Goal: Task Accomplishment & Management: Manage account settings

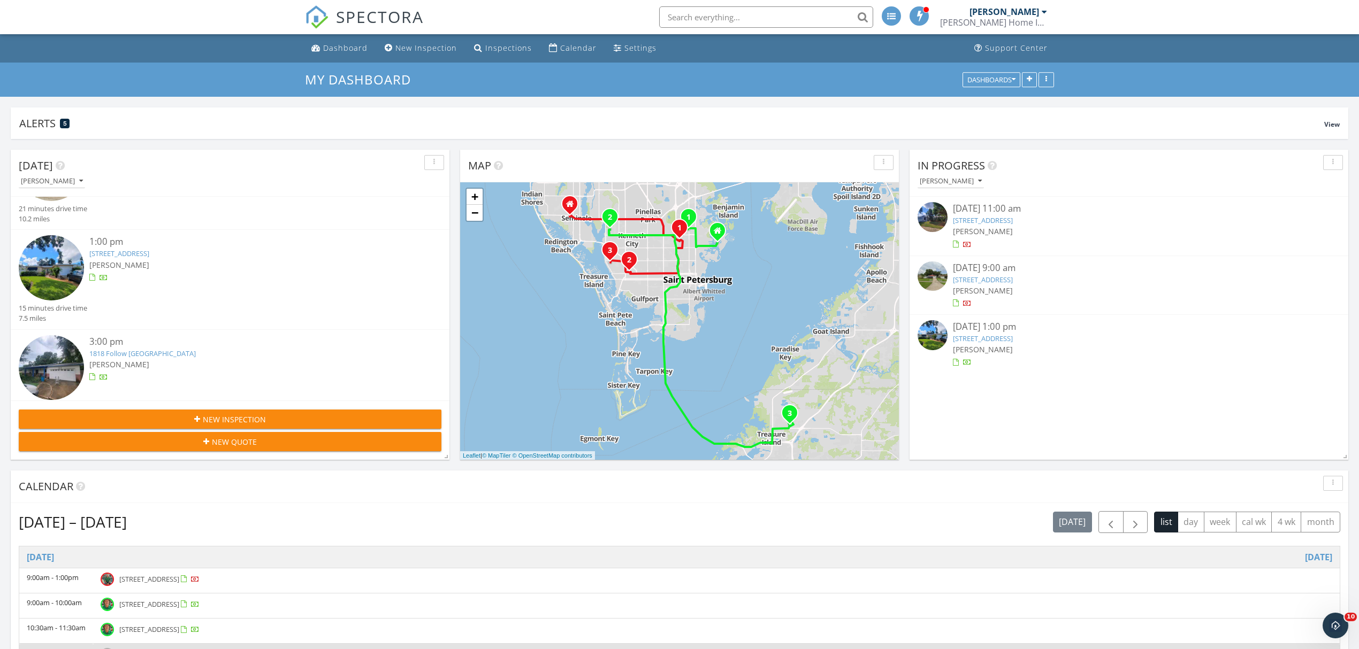
scroll to position [90, 0]
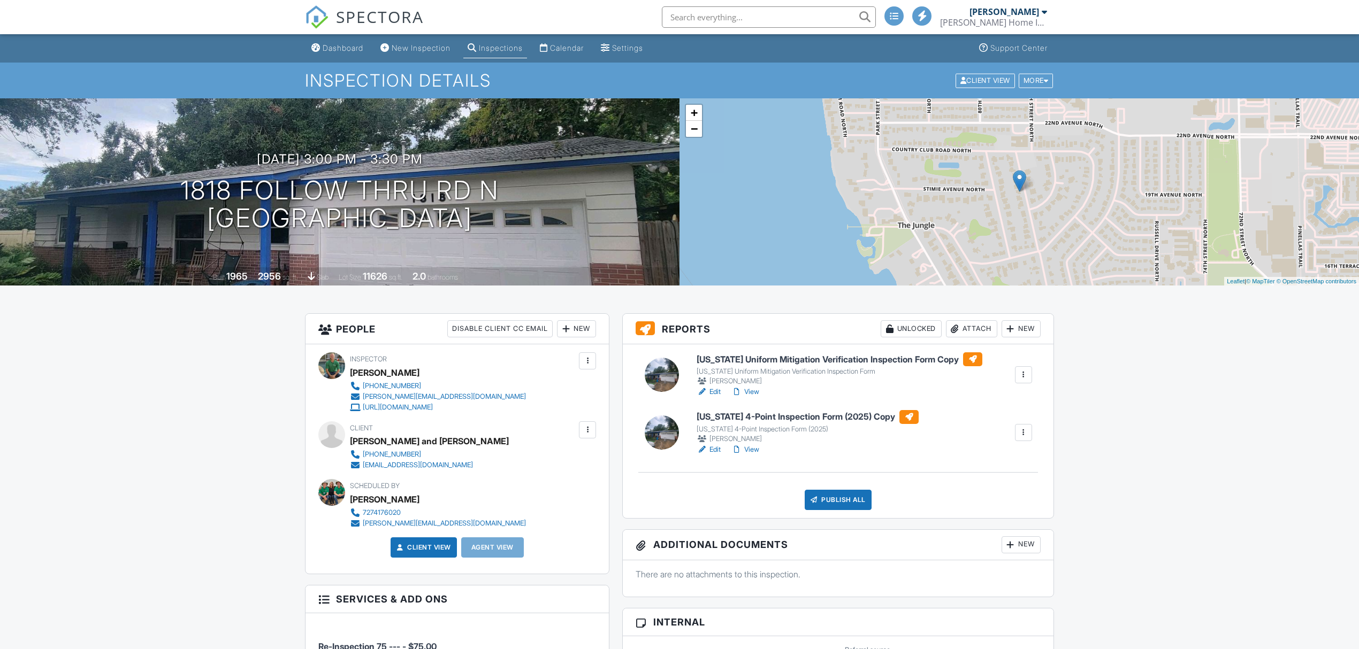
drag, startPoint x: 0, startPoint y: 0, endPoint x: 756, endPoint y: 453, distance: 881.6
click at [710, 452] on link "Edit" at bounding box center [709, 450] width 24 height 11
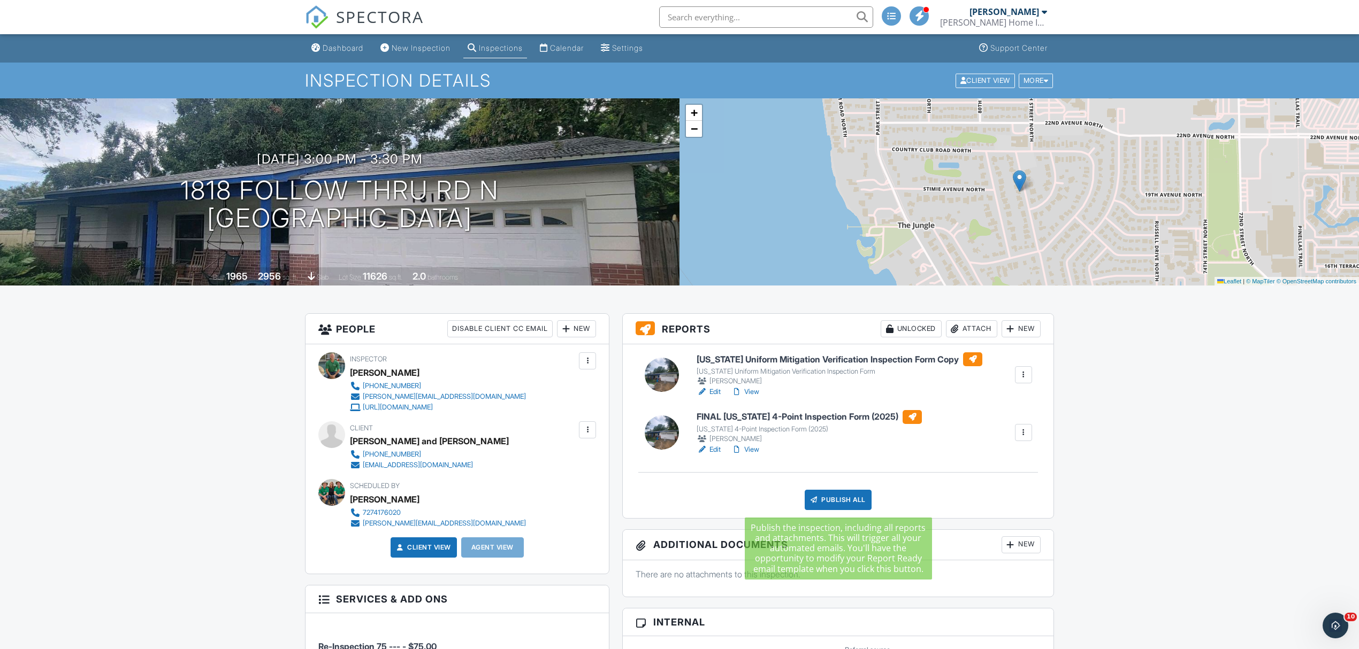
click at [842, 506] on div "Publish All" at bounding box center [838, 500] width 67 height 20
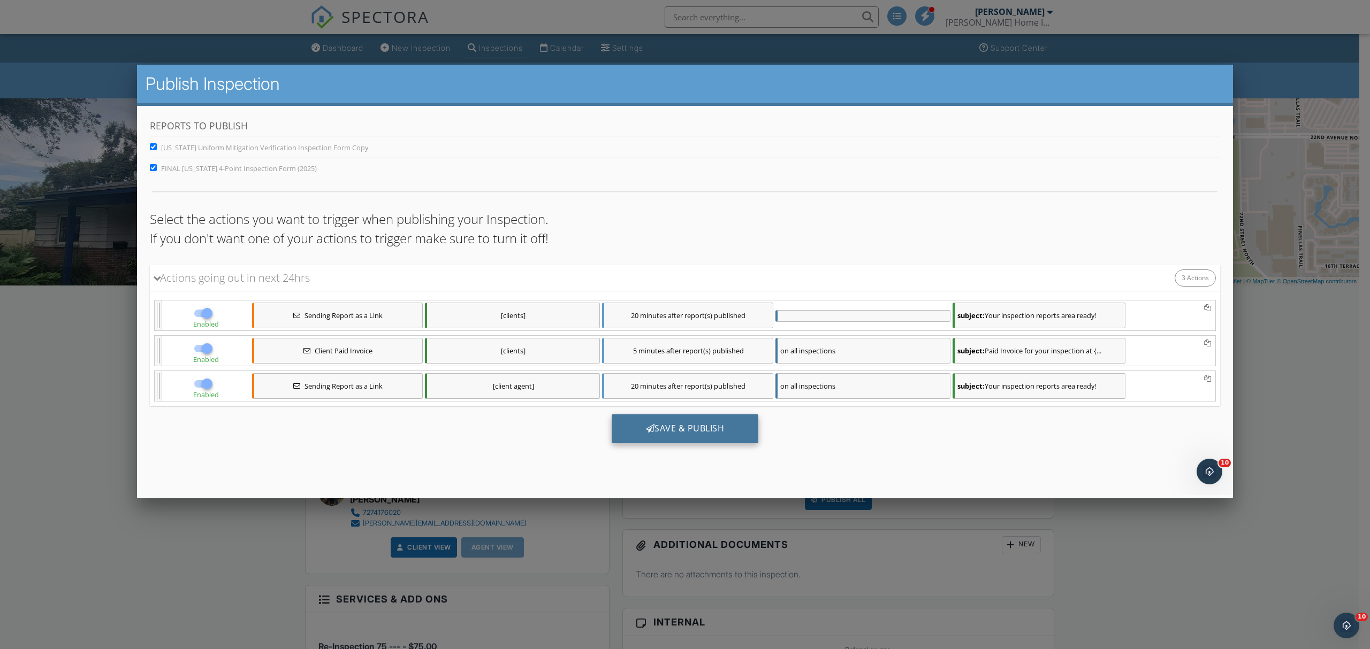
click at [681, 427] on div "Save & Publish" at bounding box center [685, 429] width 147 height 29
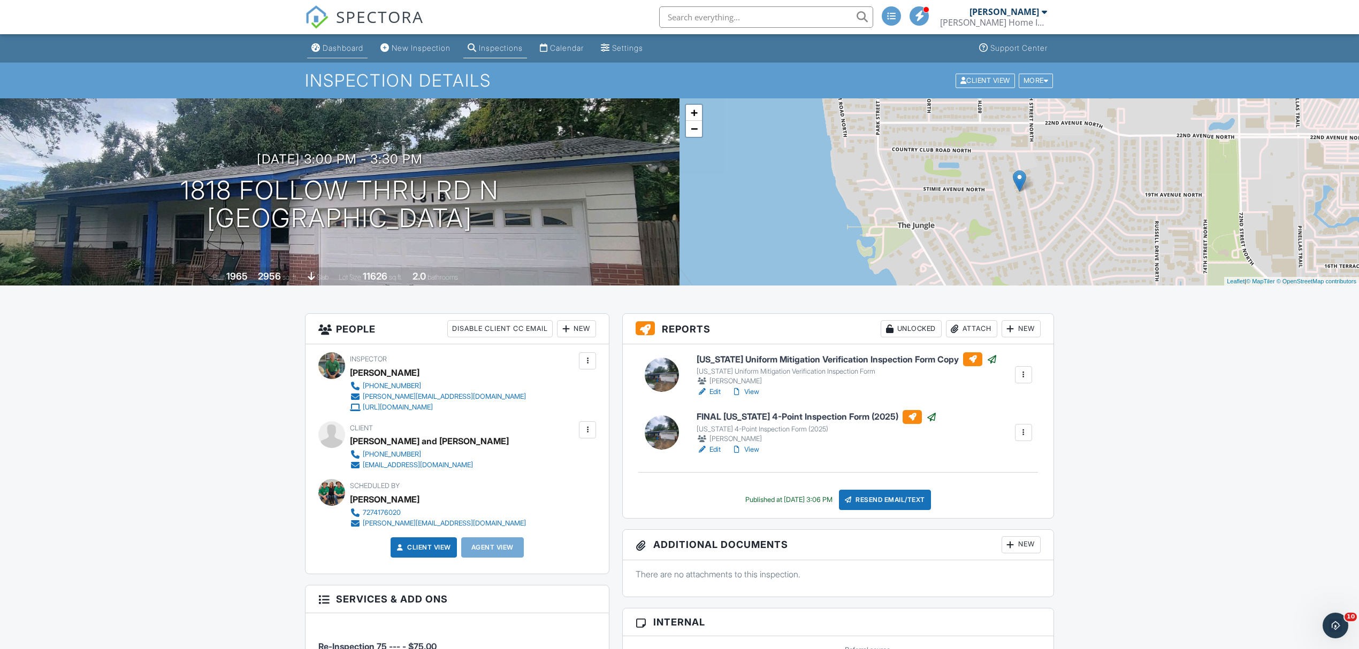
click at [342, 43] on div "Dashboard" at bounding box center [343, 47] width 41 height 9
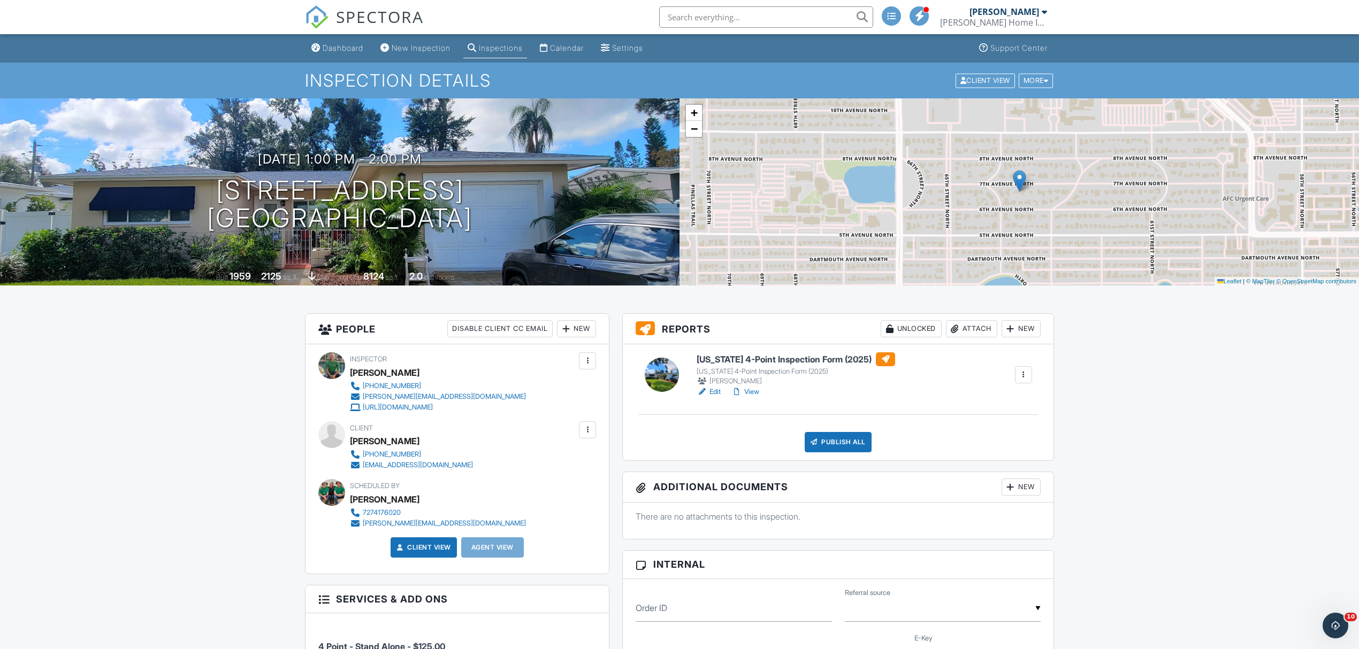
click at [720, 390] on link "Edit" at bounding box center [709, 392] width 24 height 11
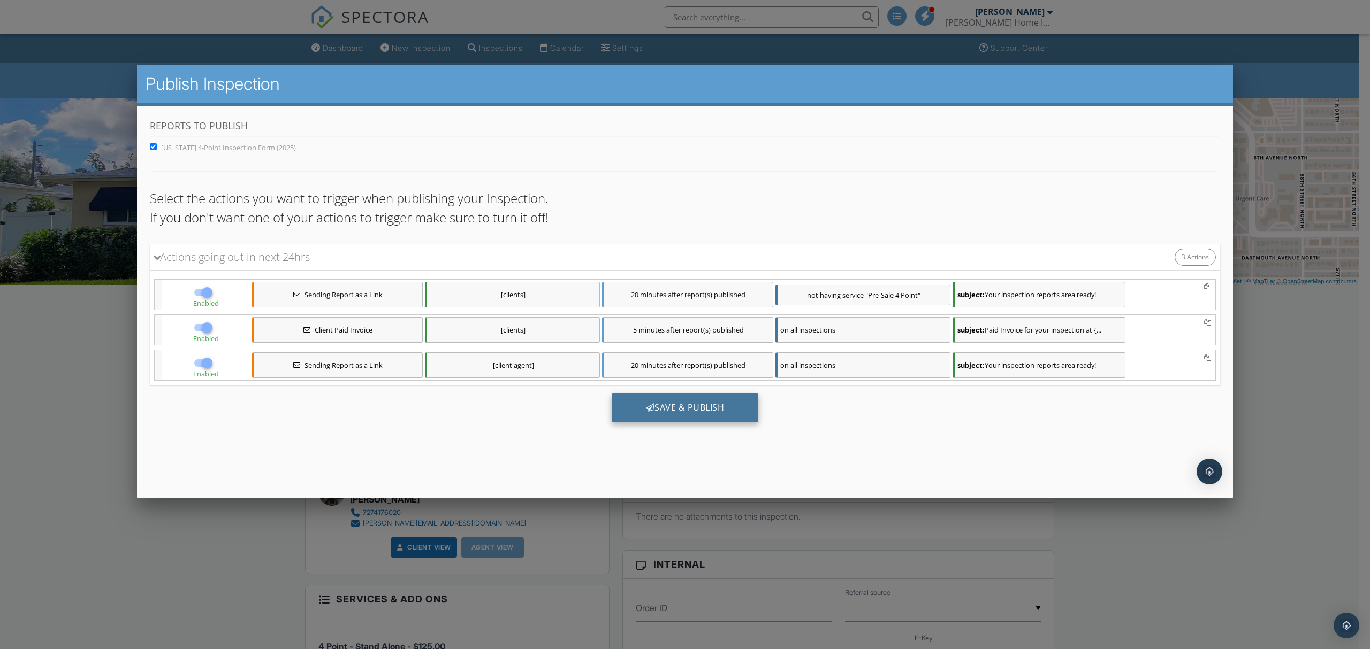
click at [690, 411] on div "Save & Publish" at bounding box center [685, 408] width 147 height 29
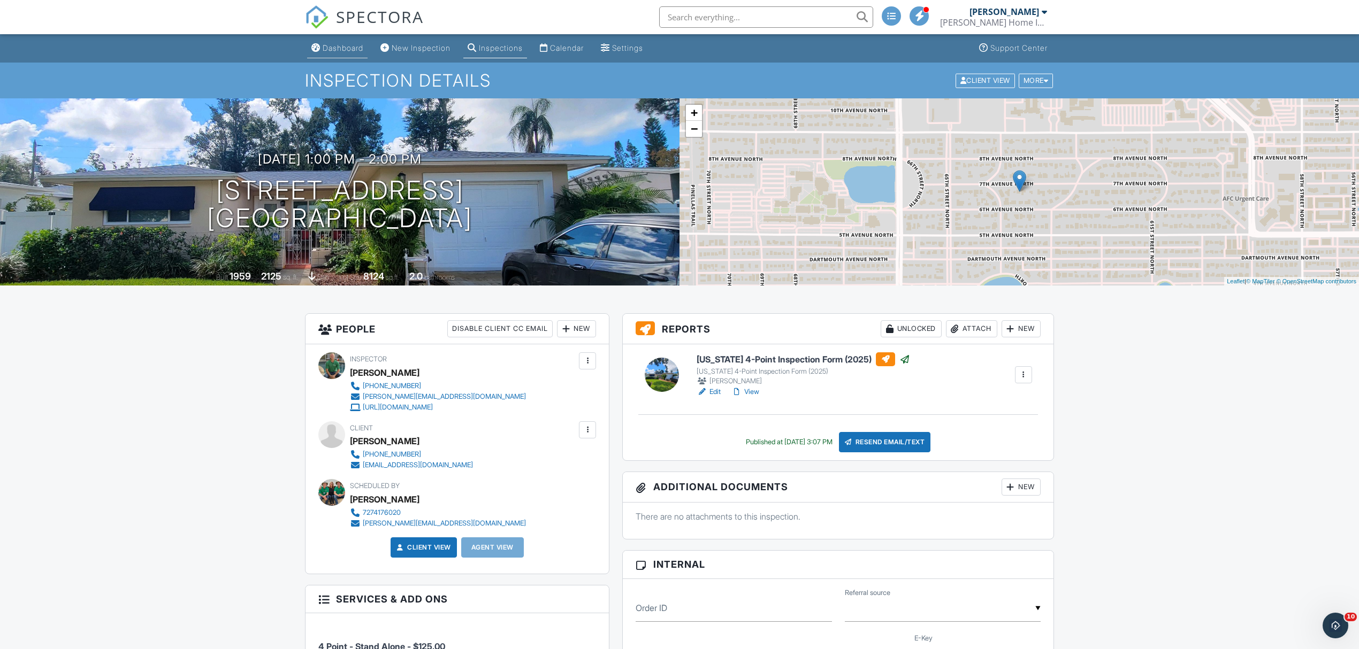
click at [349, 43] on link "Dashboard" at bounding box center [337, 49] width 60 height 20
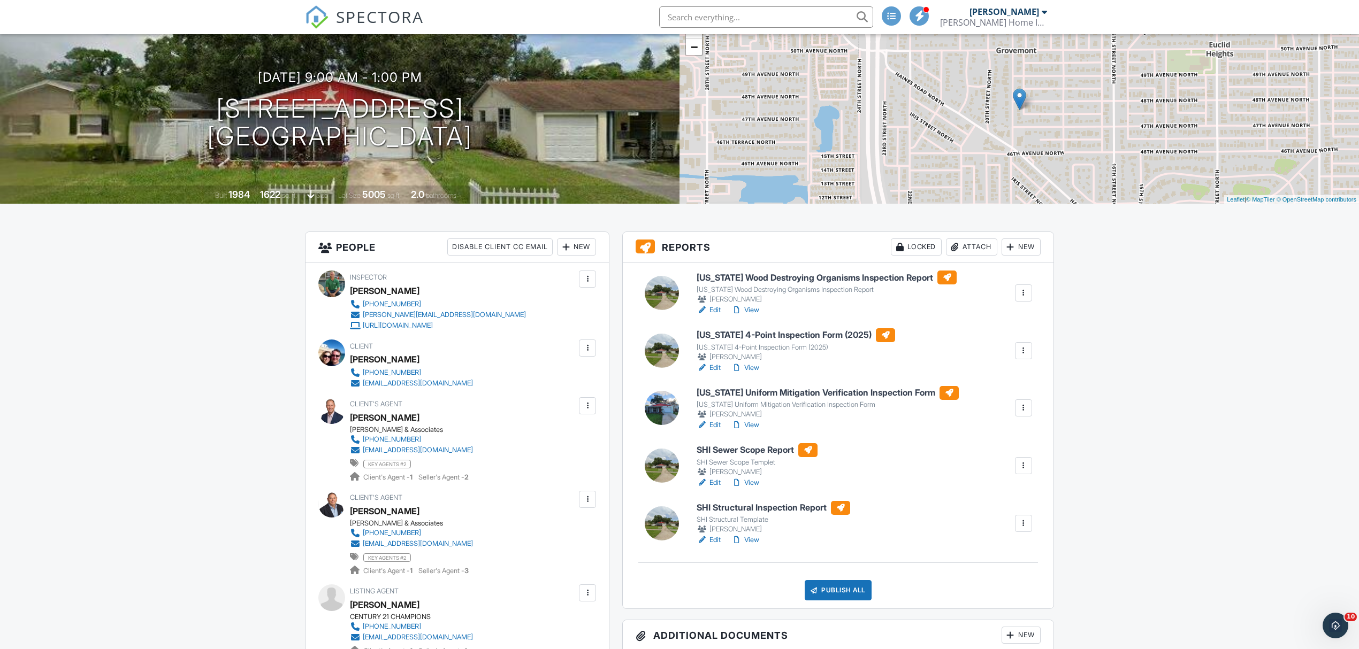
scroll to position [71, 0]
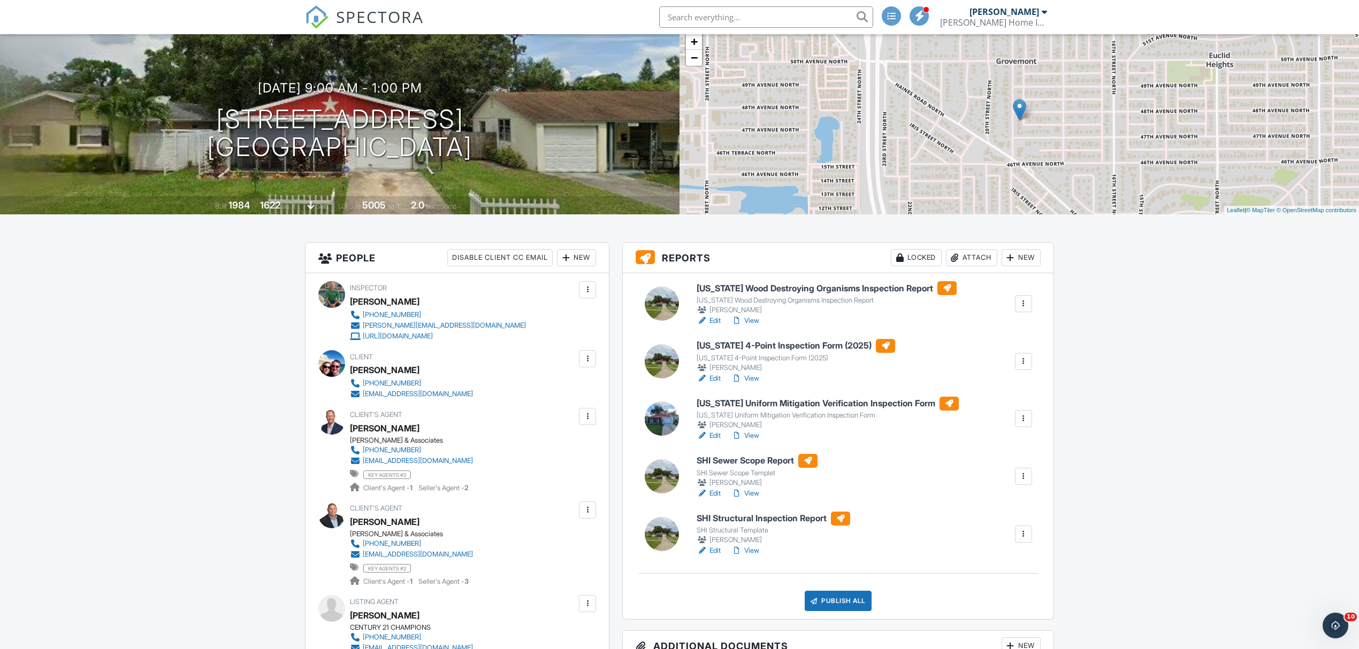
click at [717, 323] on link "Edit" at bounding box center [709, 321] width 24 height 11
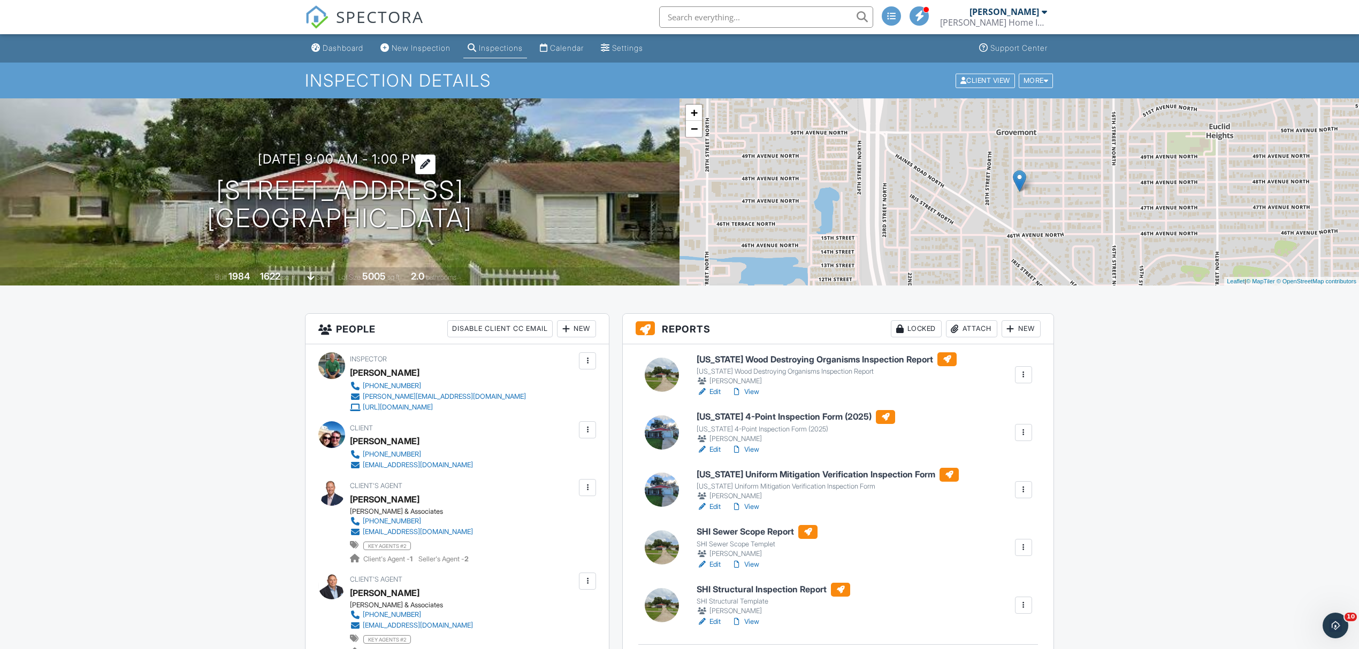
click at [435, 158] on div at bounding box center [425, 165] width 20 height 20
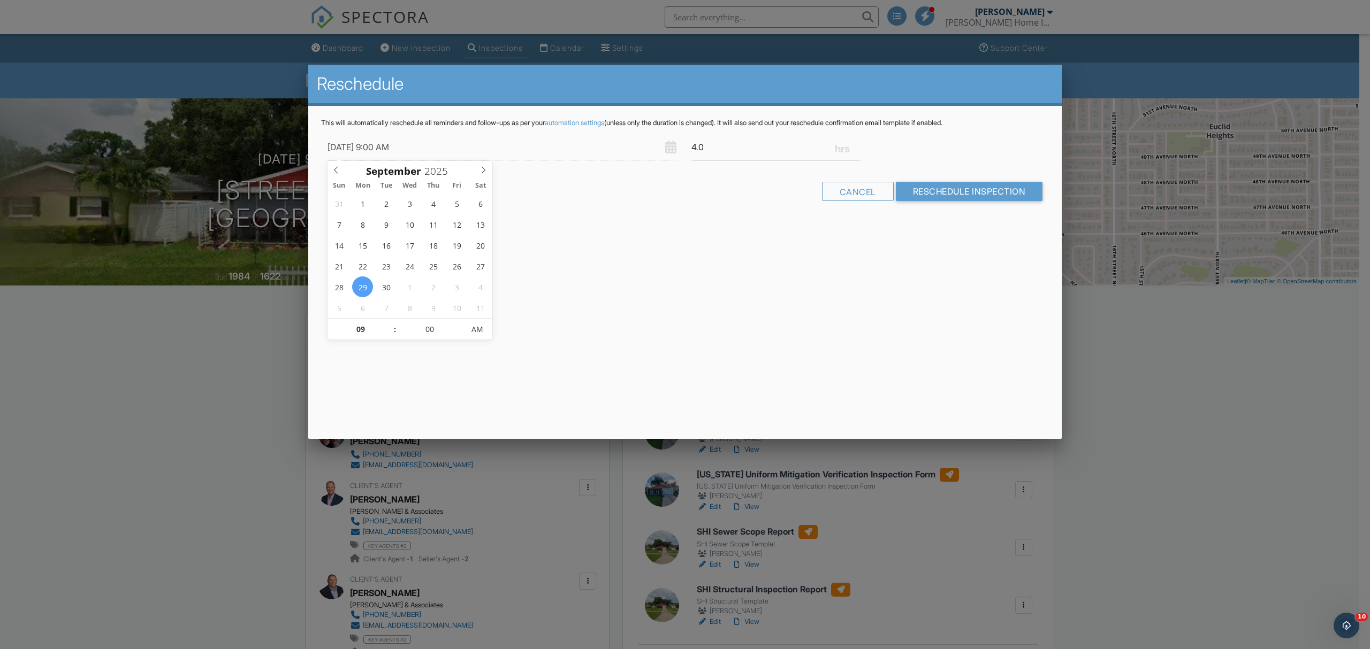
drag, startPoint x: 176, startPoint y: 334, endPoint x: 180, endPoint y: 324, distance: 10.5
click at [176, 331] on div at bounding box center [685, 352] width 1370 height 812
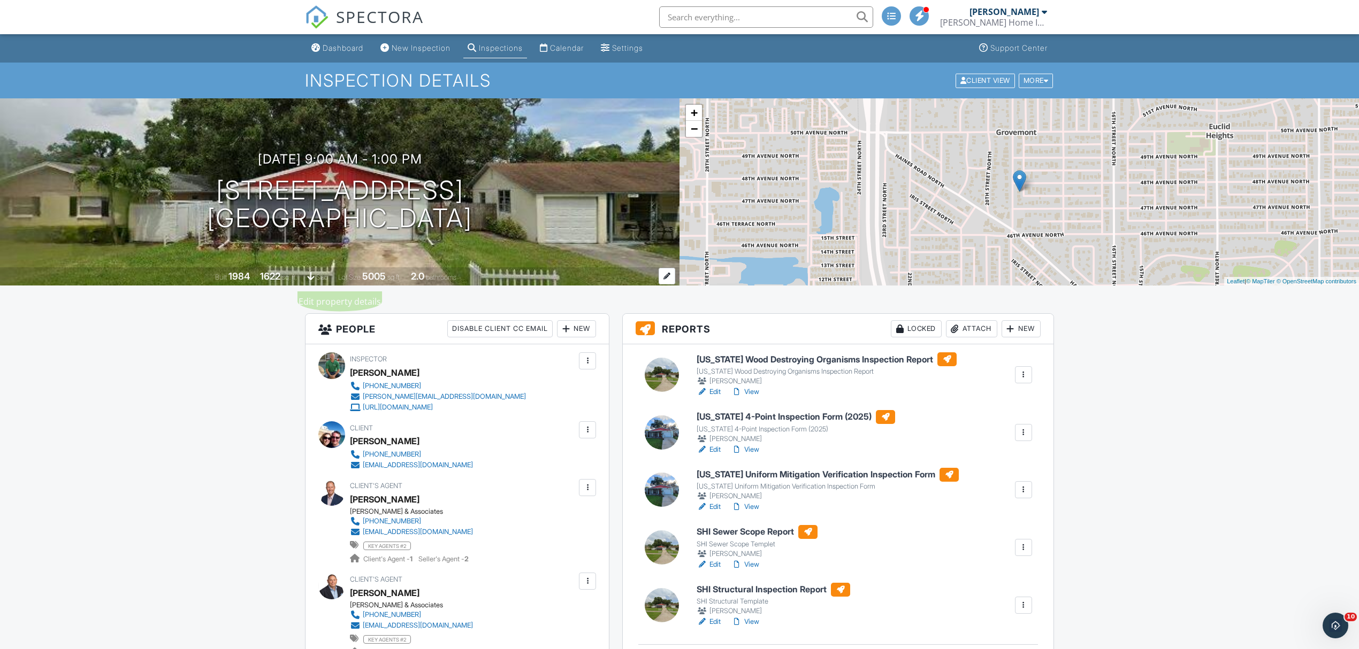
click at [664, 271] on div at bounding box center [667, 276] width 17 height 17
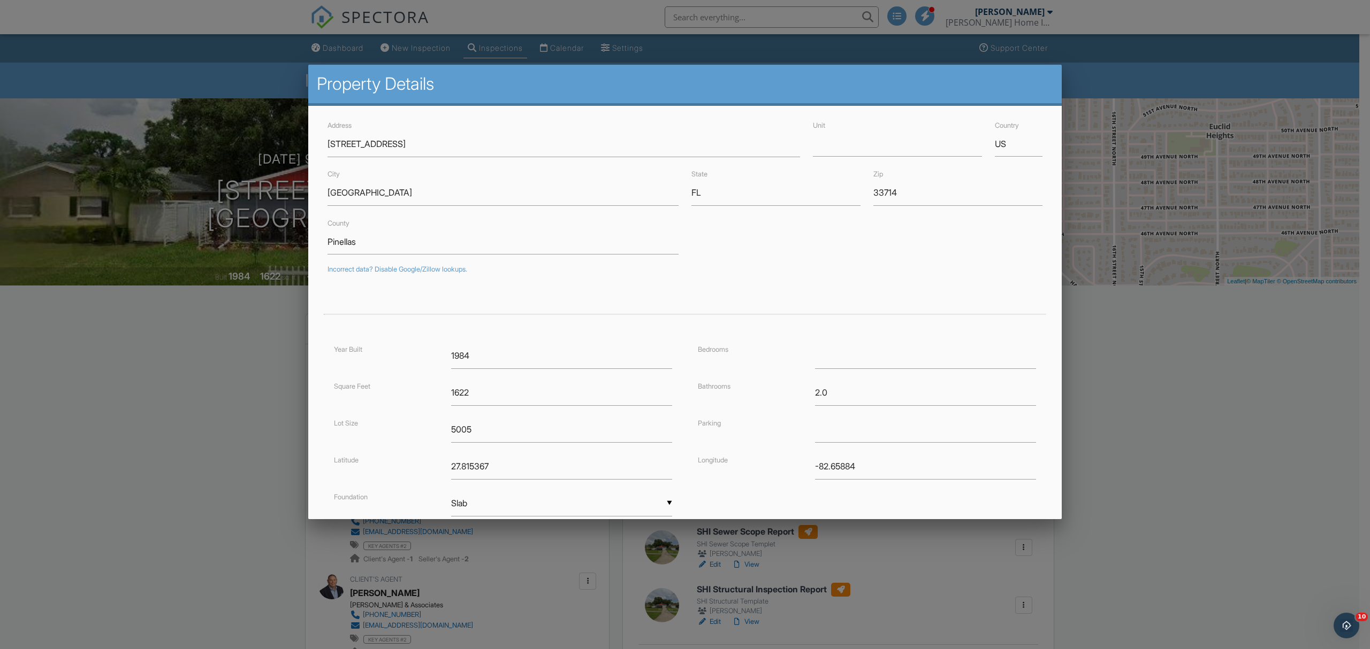
drag, startPoint x: 153, startPoint y: 413, endPoint x: 283, endPoint y: 347, distance: 145.7
click at [154, 412] on div at bounding box center [685, 352] width 1370 height 812
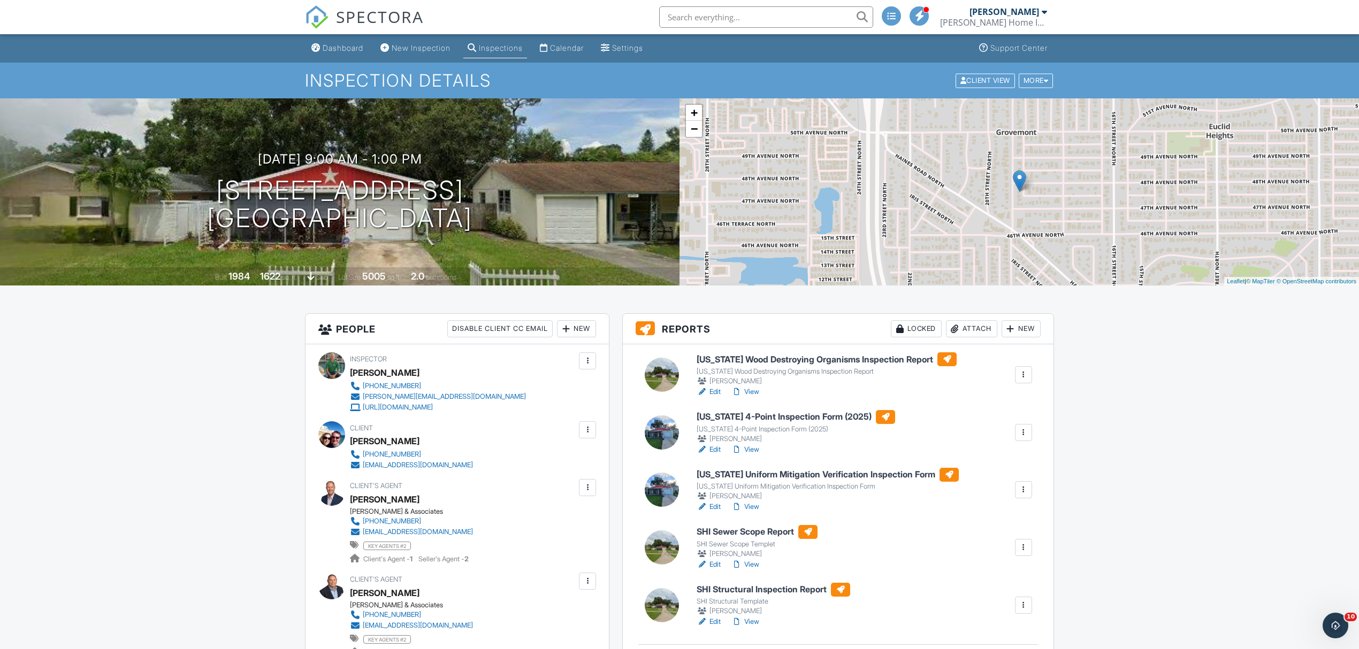
click at [719, 565] on link "Edit" at bounding box center [709, 565] width 24 height 11
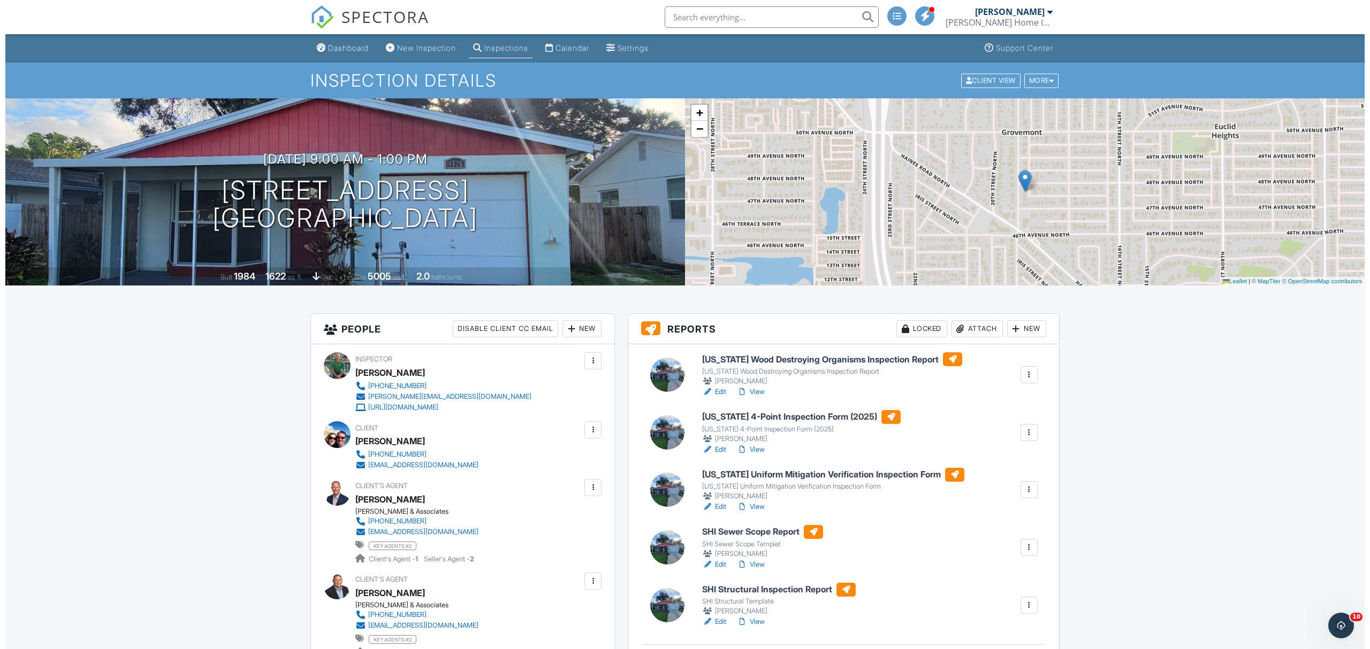
scroll to position [71, 0]
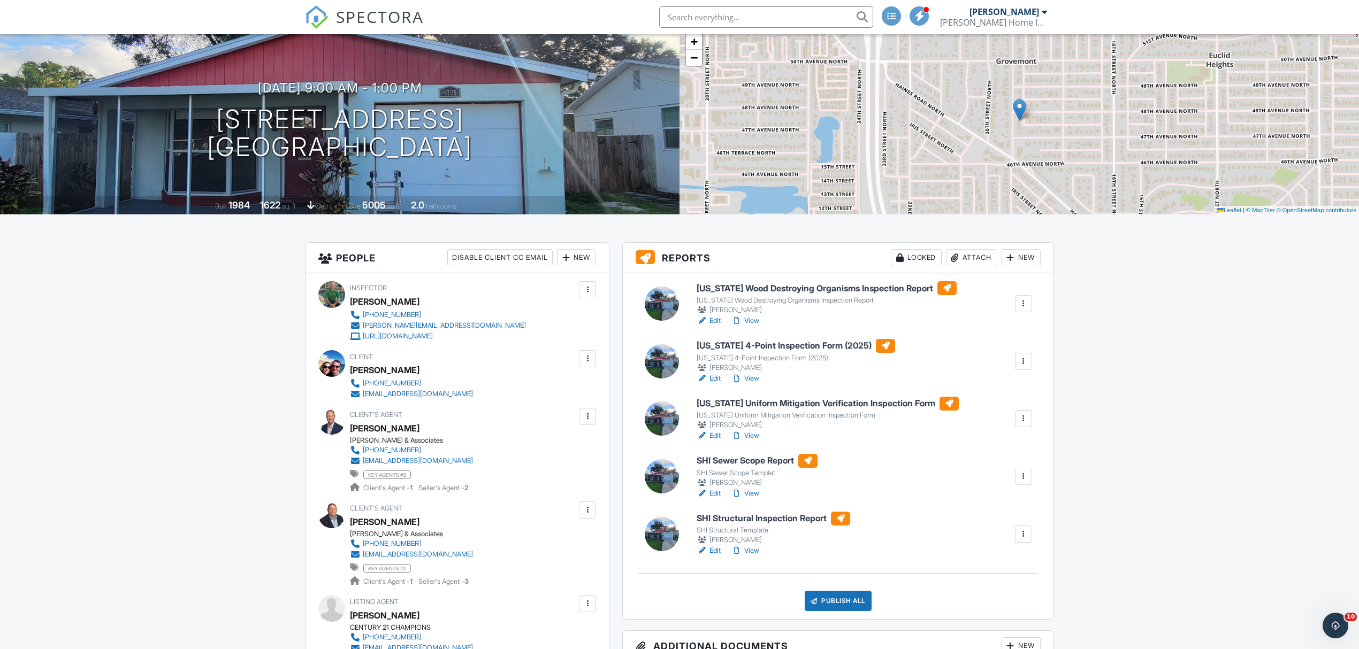
click at [835, 604] on div "Publish All" at bounding box center [838, 601] width 67 height 20
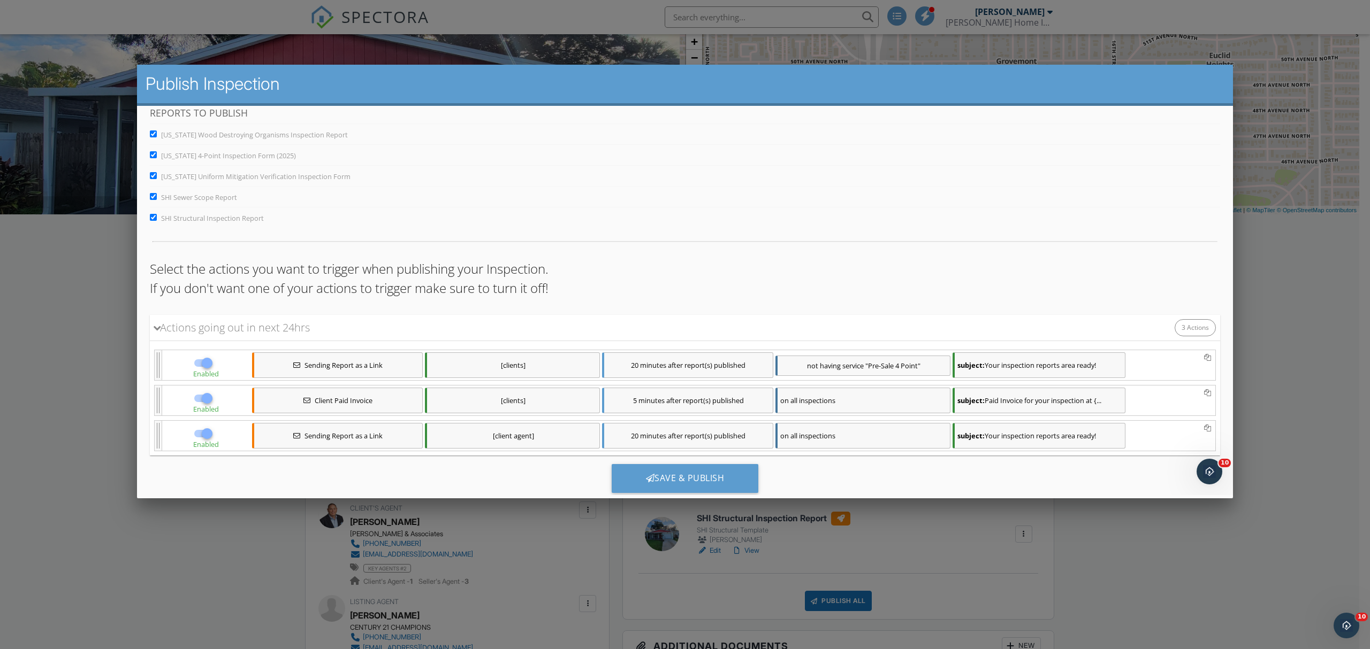
scroll to position [42, 0]
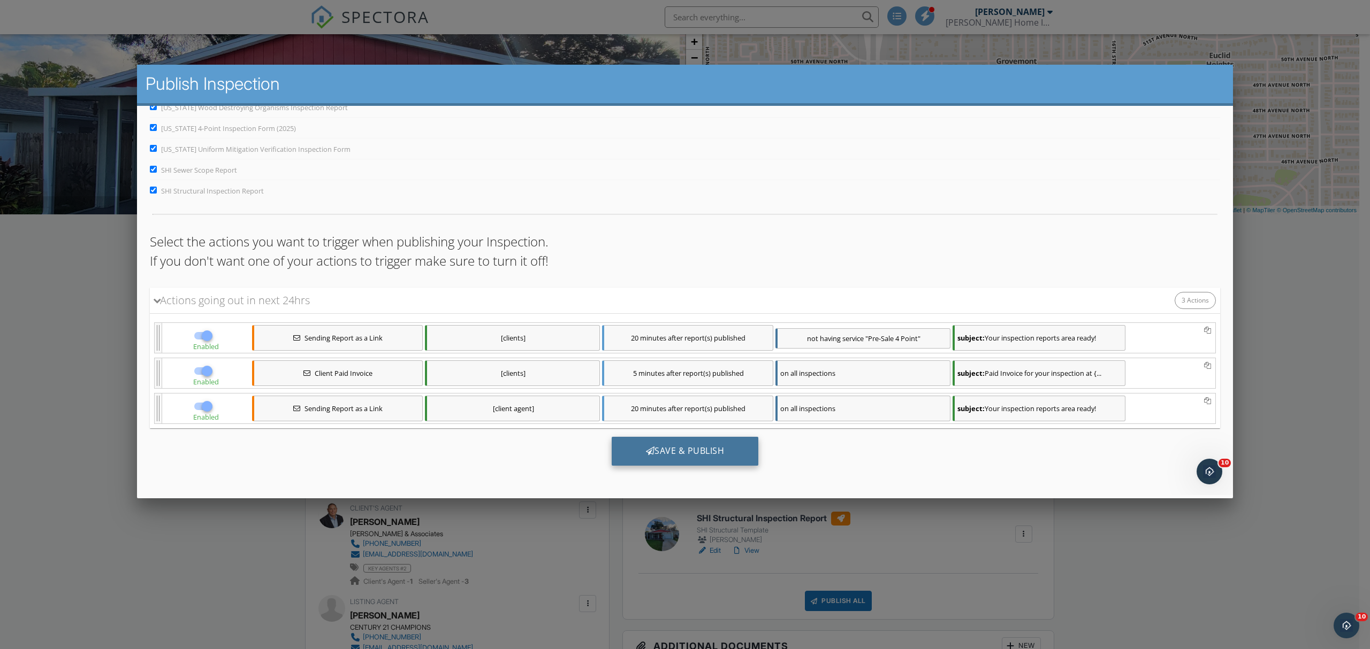
click at [677, 452] on div "Save & Publish" at bounding box center [685, 451] width 147 height 29
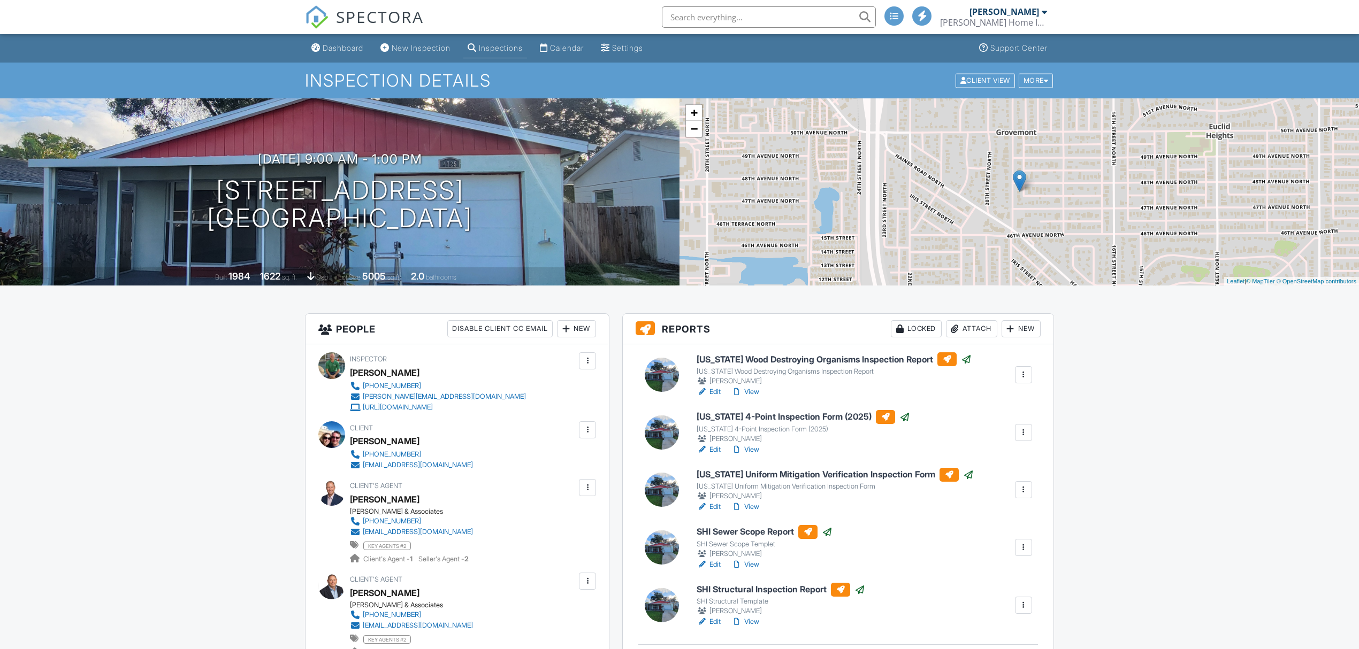
click at [339, 34] on div "SPECTORA" at bounding box center [364, 17] width 119 height 34
click at [340, 48] on div "Dashboard" at bounding box center [343, 47] width 41 height 9
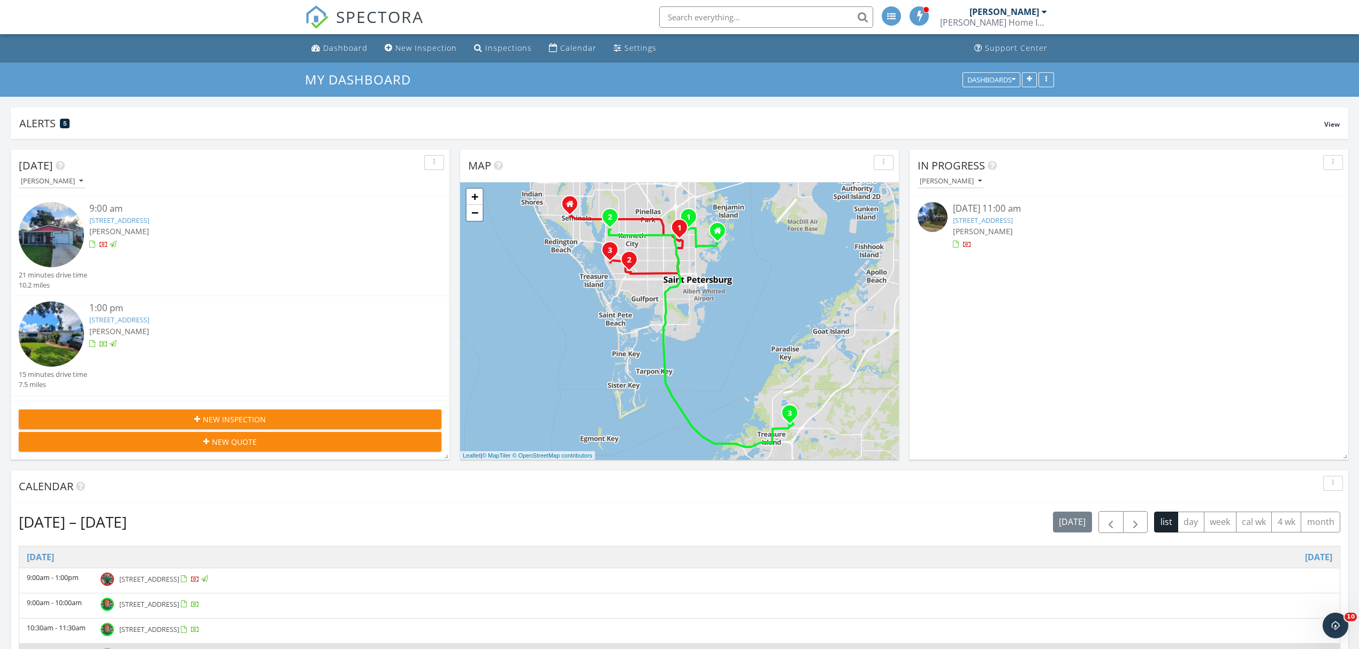
click at [300, 247] on div at bounding box center [247, 244] width 317 height 11
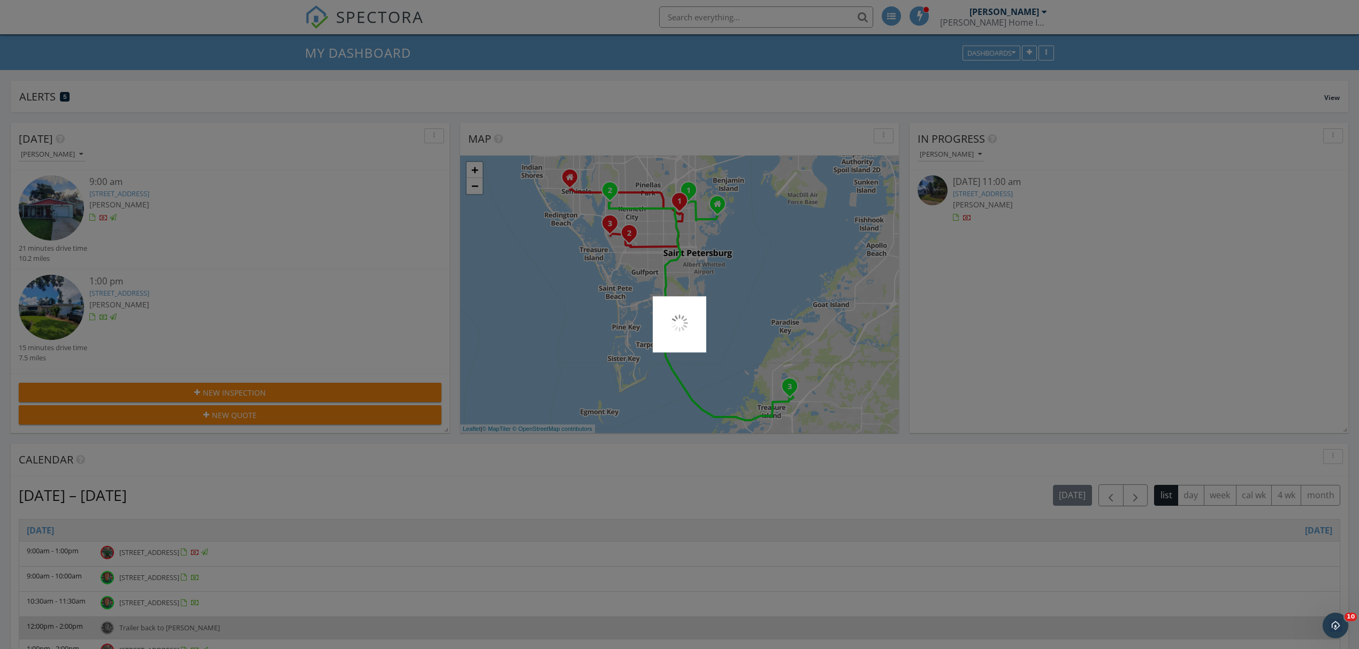
scroll to position [142, 0]
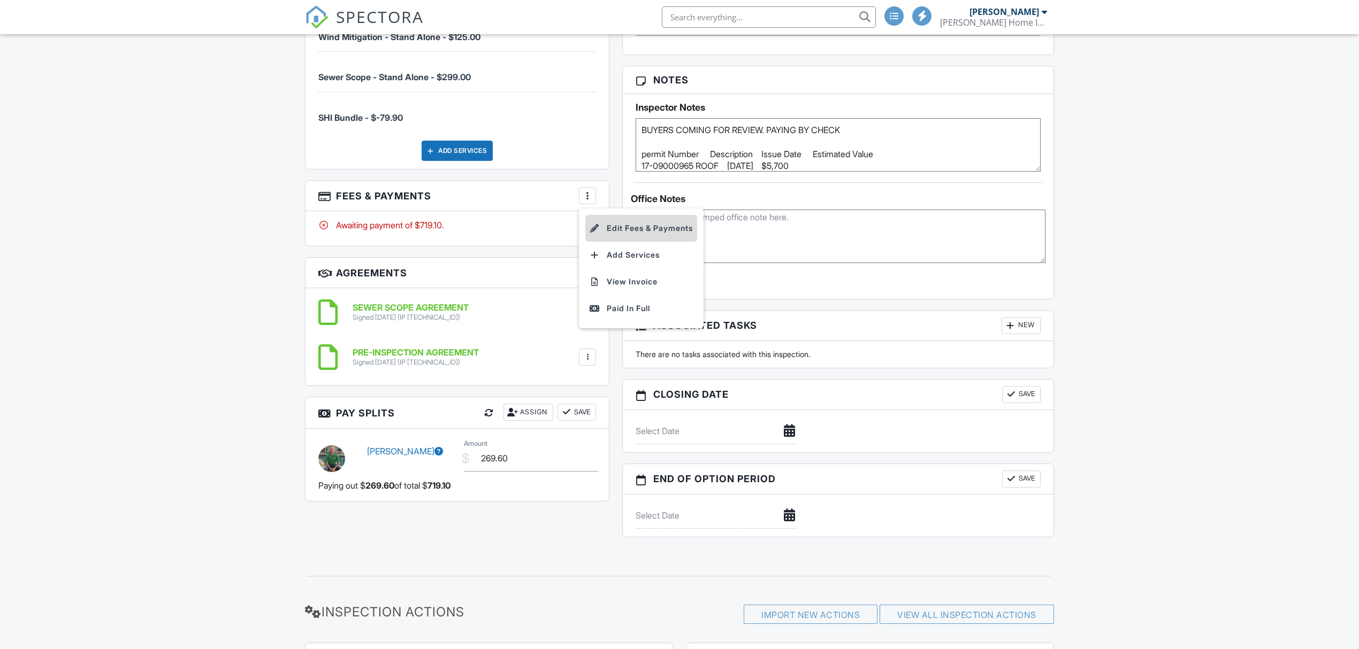
scroll to position [998, 0]
click at [615, 232] on li "Edit Fees & Payments" at bounding box center [641, 228] width 112 height 27
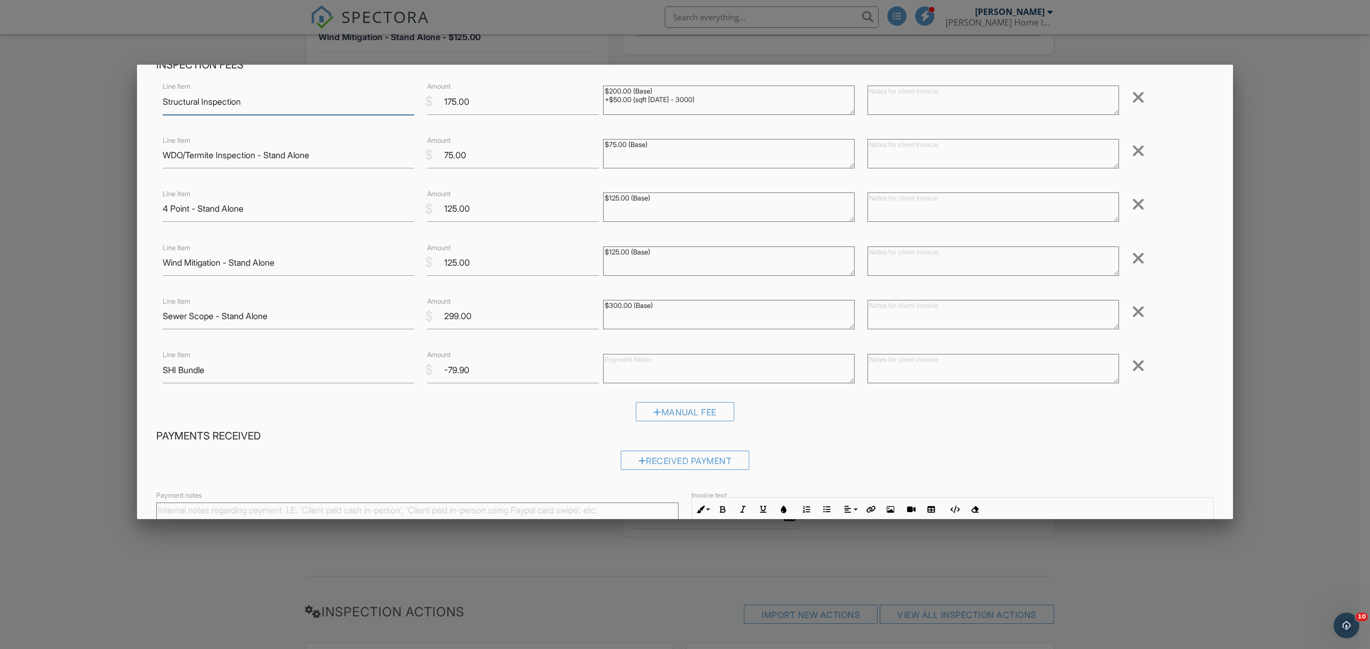
scroll to position [197, 0]
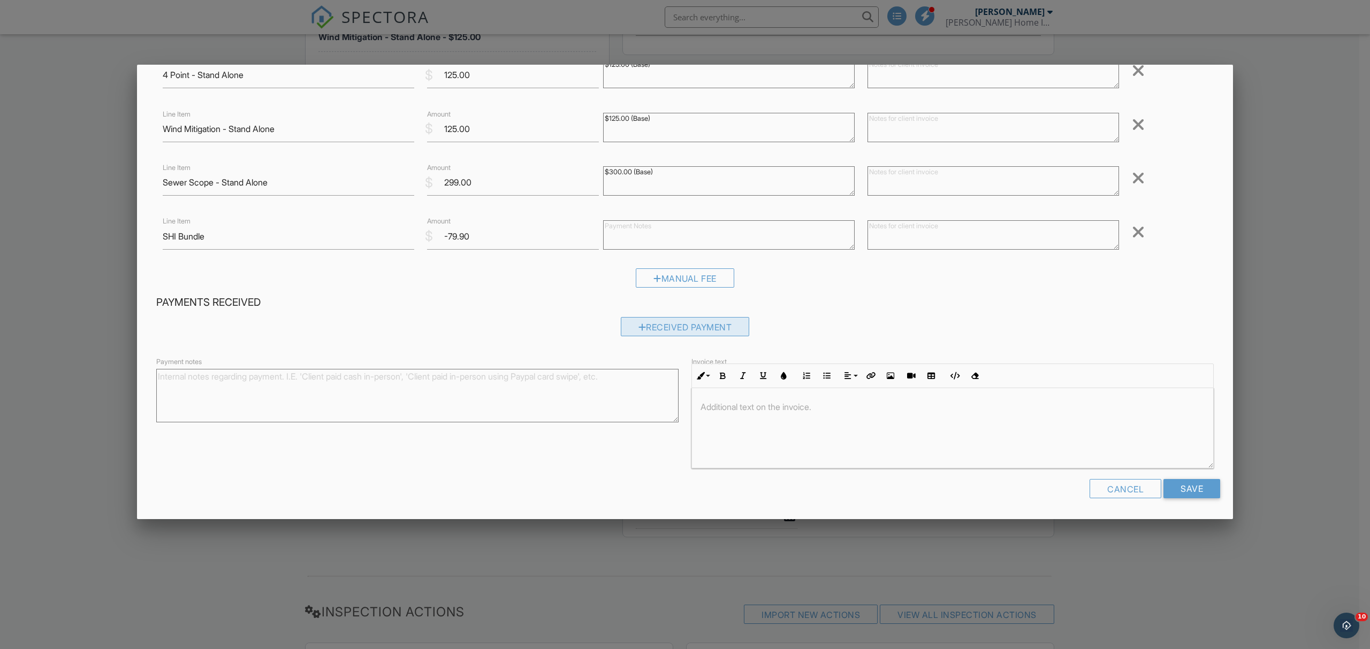
click at [648, 326] on div "Received Payment" at bounding box center [685, 326] width 129 height 19
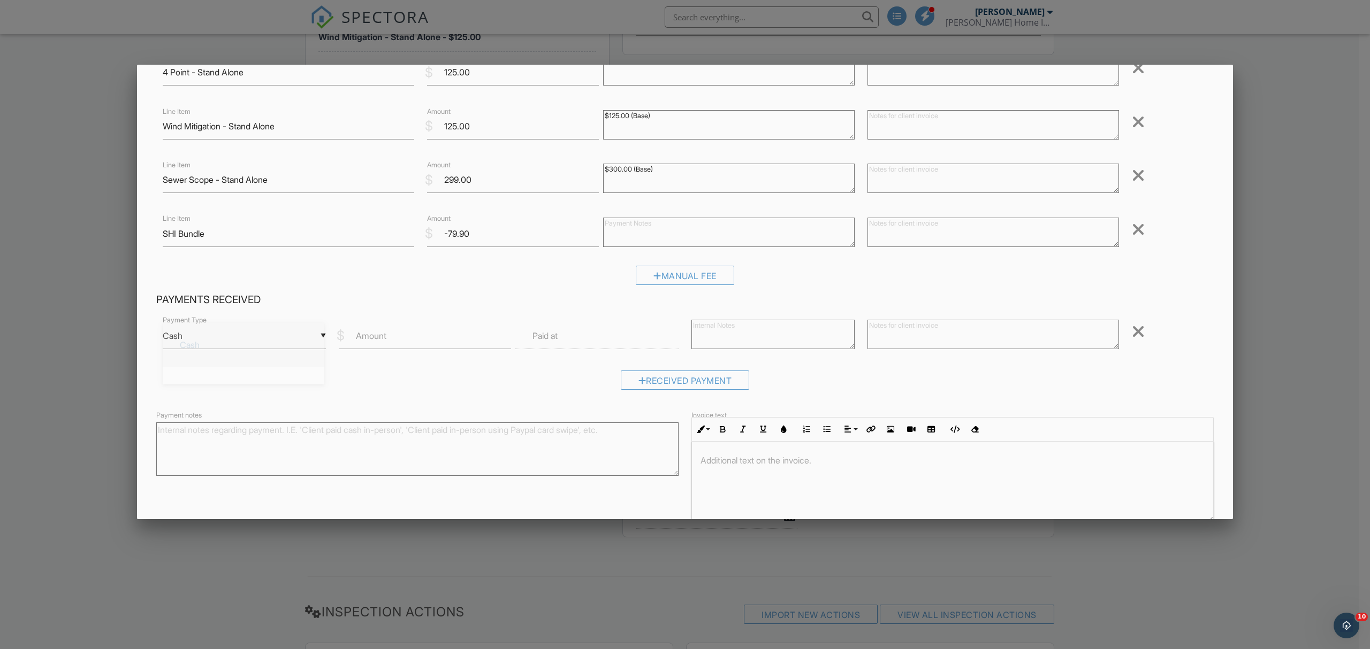
click at [263, 340] on div "▼ Cash Cash Check On-Site Card Other Cash Check On-Site Card Other" at bounding box center [244, 336] width 163 height 26
click at [255, 386] on span "Check" at bounding box center [243, 389] width 144 height 27
type input "Check"
click at [417, 337] on input "Amount" at bounding box center [425, 336] width 172 height 26
type input "719.10"
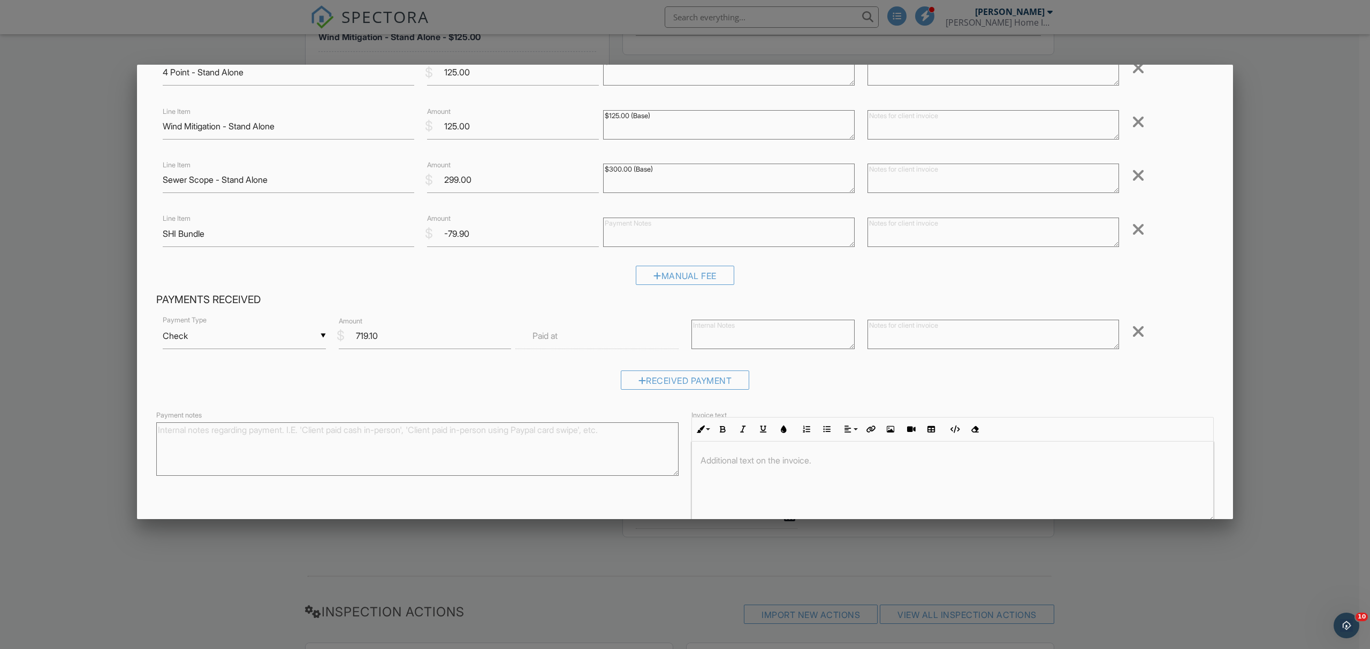
click at [408, 456] on textarea "Payment notes" at bounding box center [417, 450] width 522 height 54
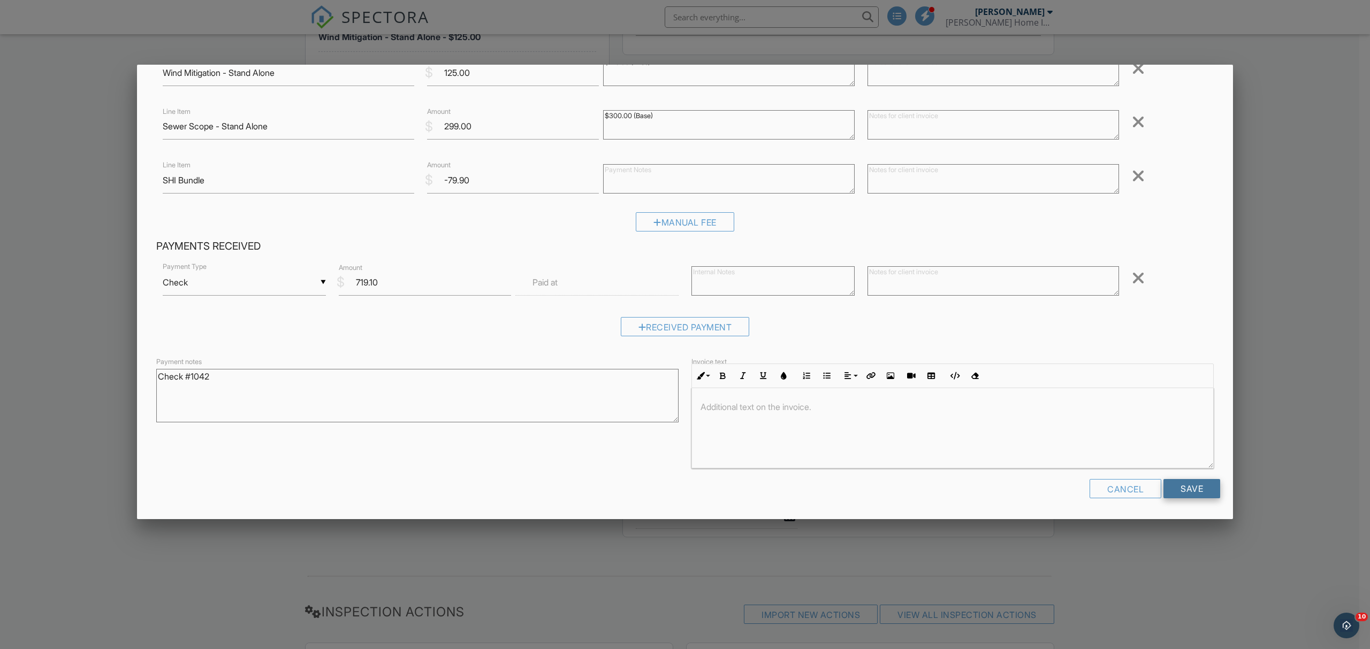
type textarea "Check #1042"
click at [1171, 493] on input "Save" at bounding box center [1191, 488] width 57 height 19
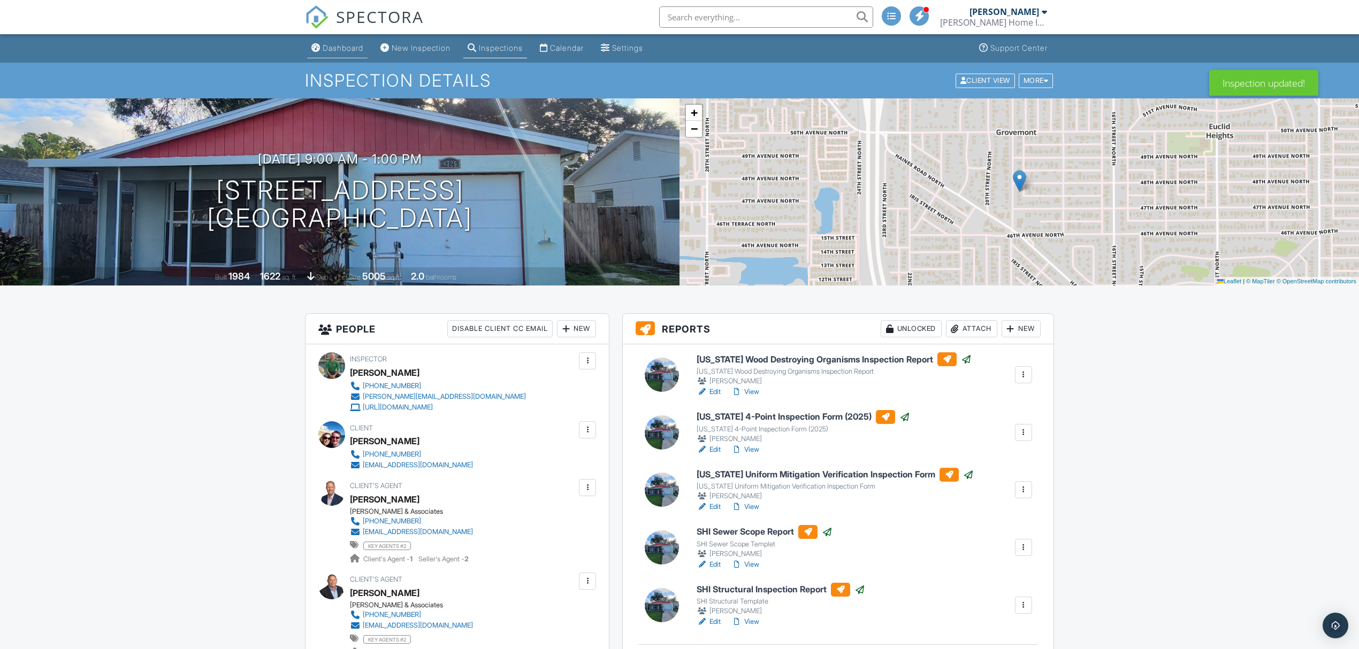
click at [332, 52] on div "Dashboard" at bounding box center [343, 47] width 41 height 9
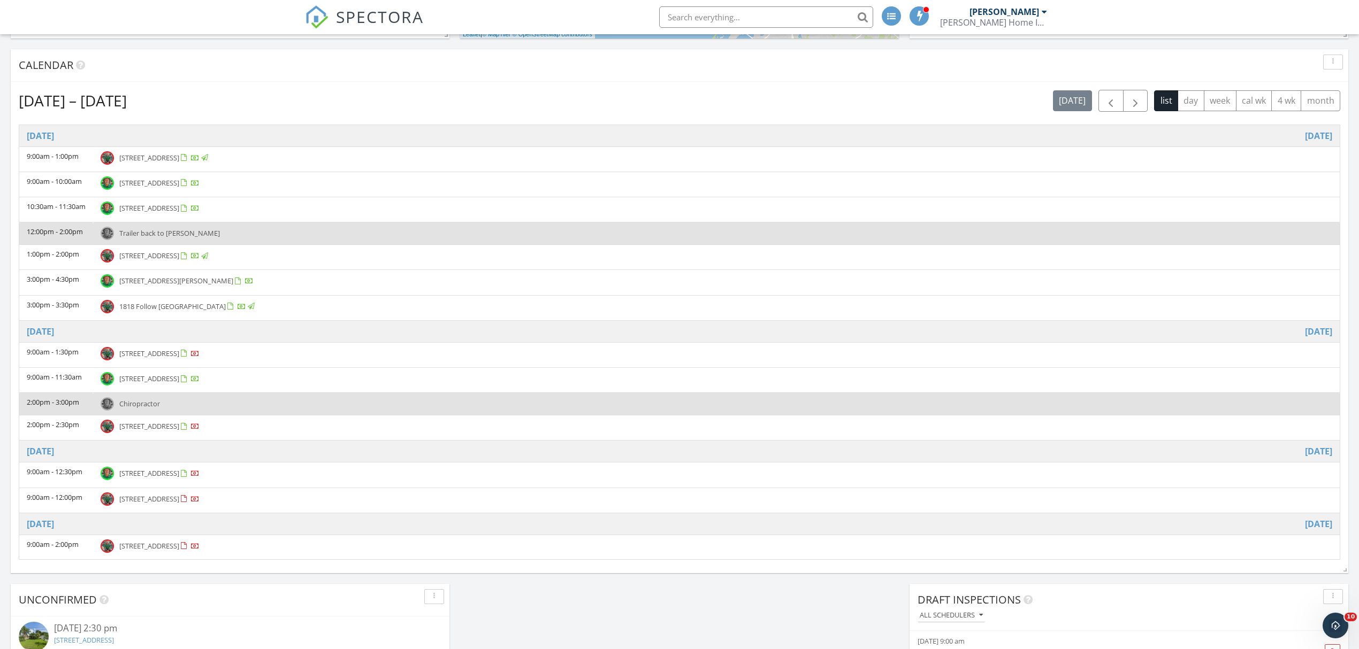
scroll to position [428, 0]
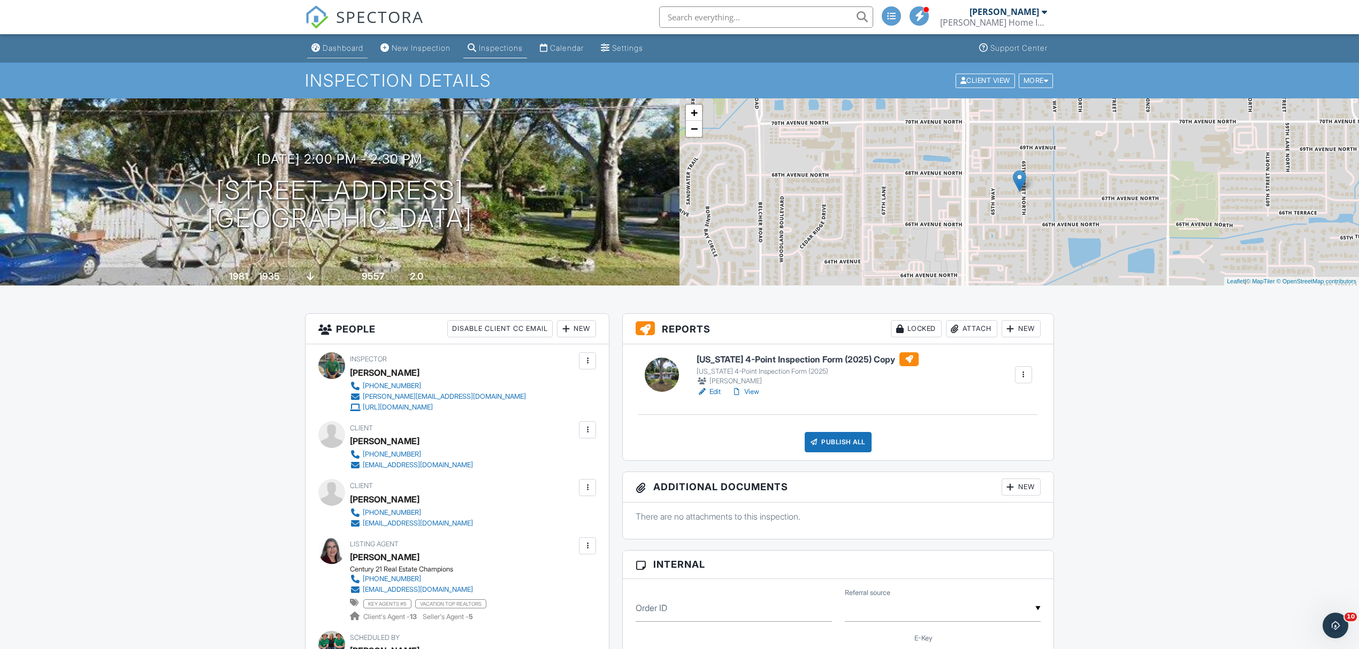
click at [331, 52] on div "Dashboard" at bounding box center [343, 47] width 41 height 9
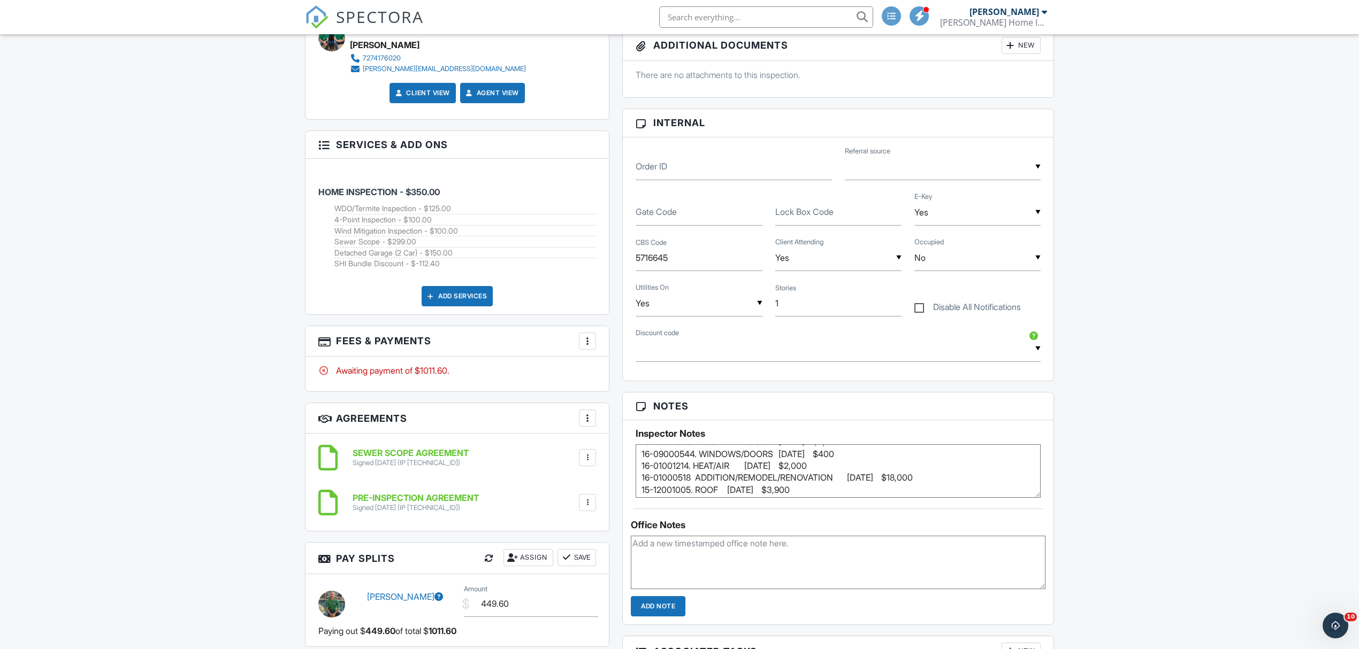
scroll to position [198, 0]
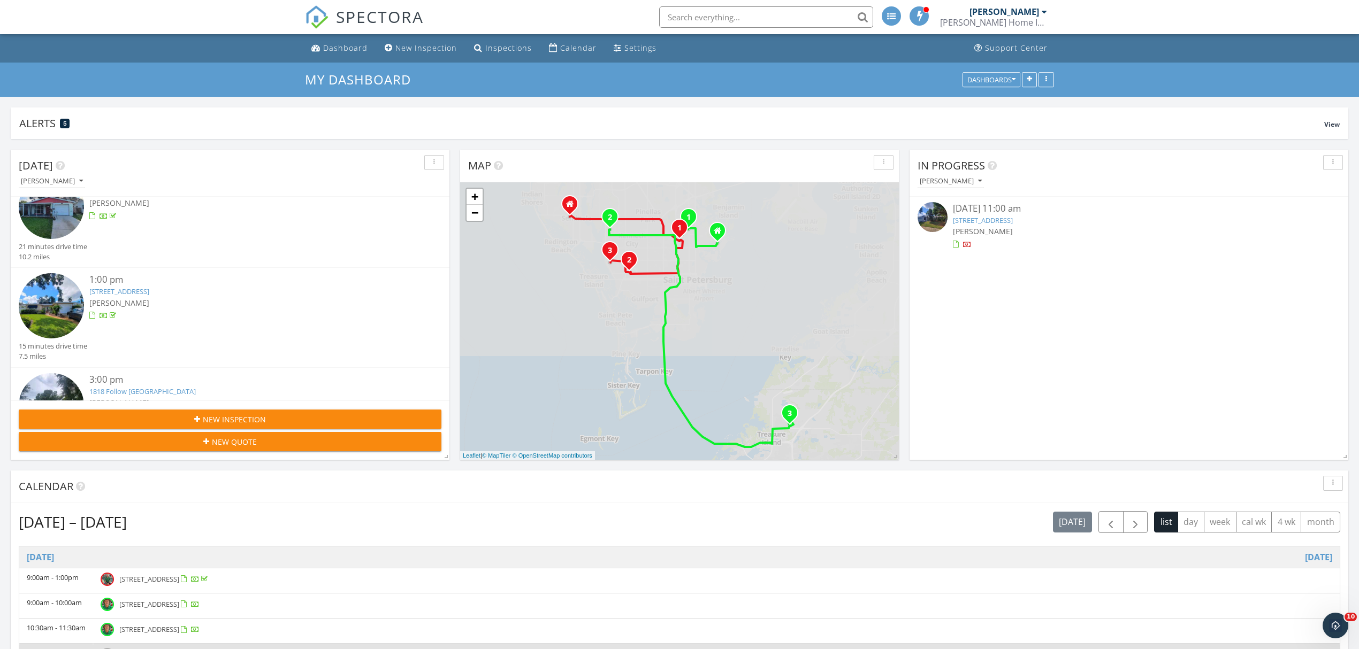
scroll to position [71, 0]
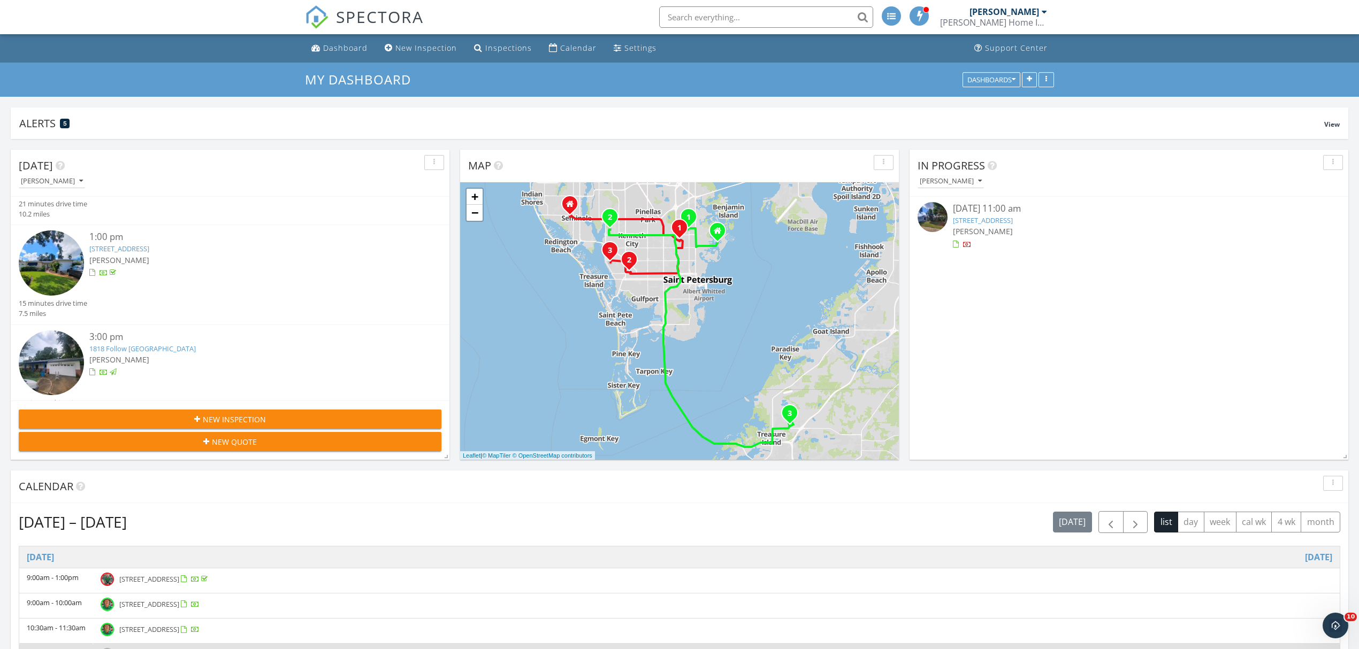
click at [272, 255] on div "[PERSON_NAME]" at bounding box center [247, 260] width 317 height 11
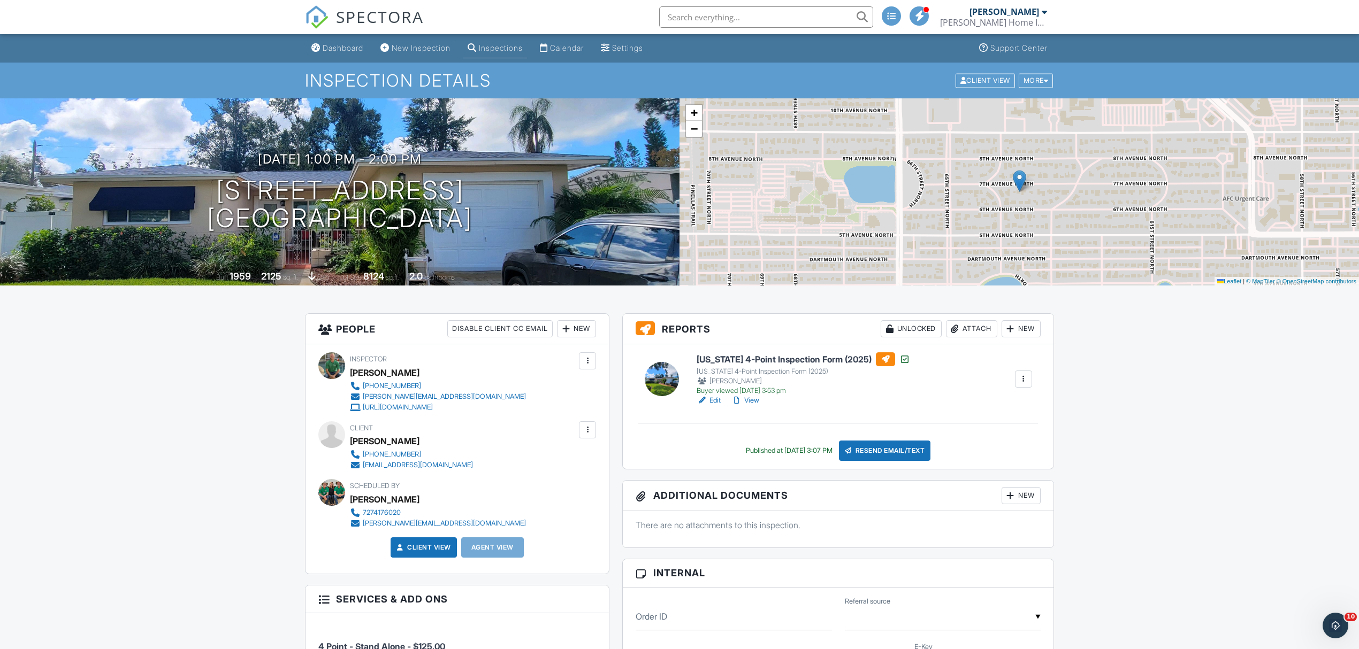
drag, startPoint x: 751, startPoint y: 396, endPoint x: 672, endPoint y: 406, distance: 79.2
click at [672, 406] on div "Florida 4-Point Inspection Form (2025) Florida 4-Point Inspection Form (2025) Z…" at bounding box center [838, 380] width 418 height 54
click at [710, 401] on link "Edit" at bounding box center [709, 400] width 24 height 11
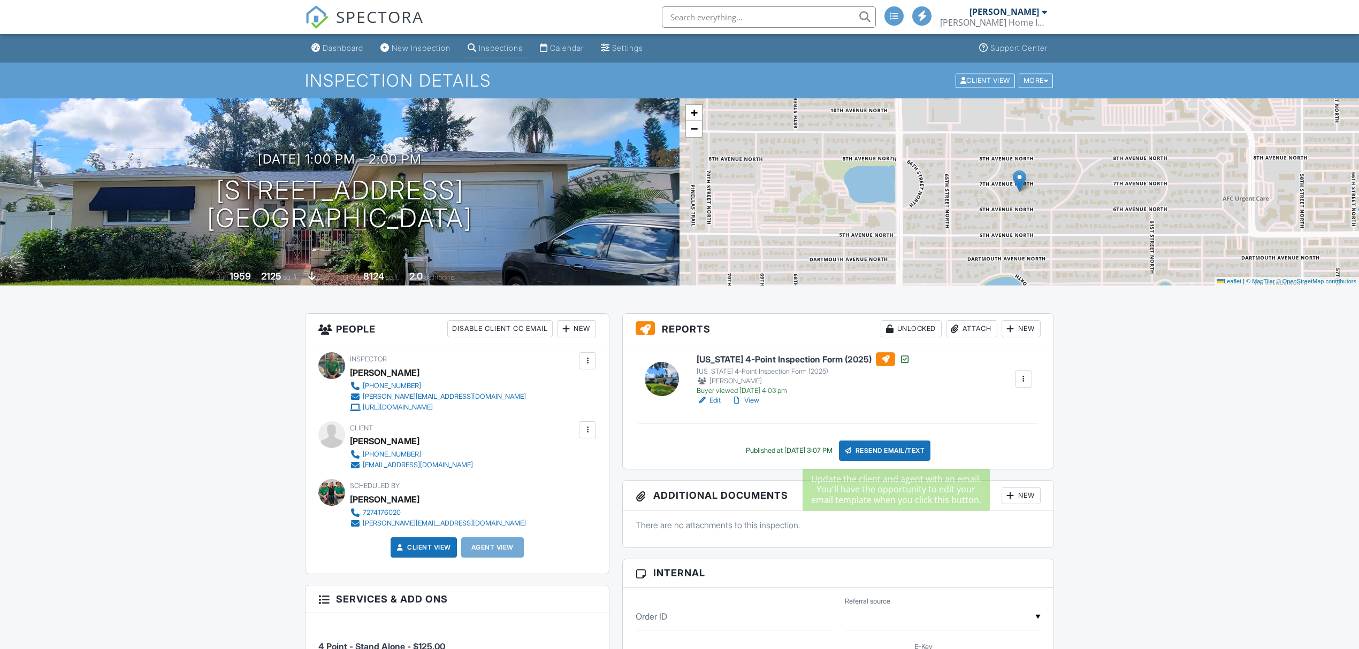
click at [893, 441] on div "Resend Email/Text" at bounding box center [885, 451] width 92 height 20
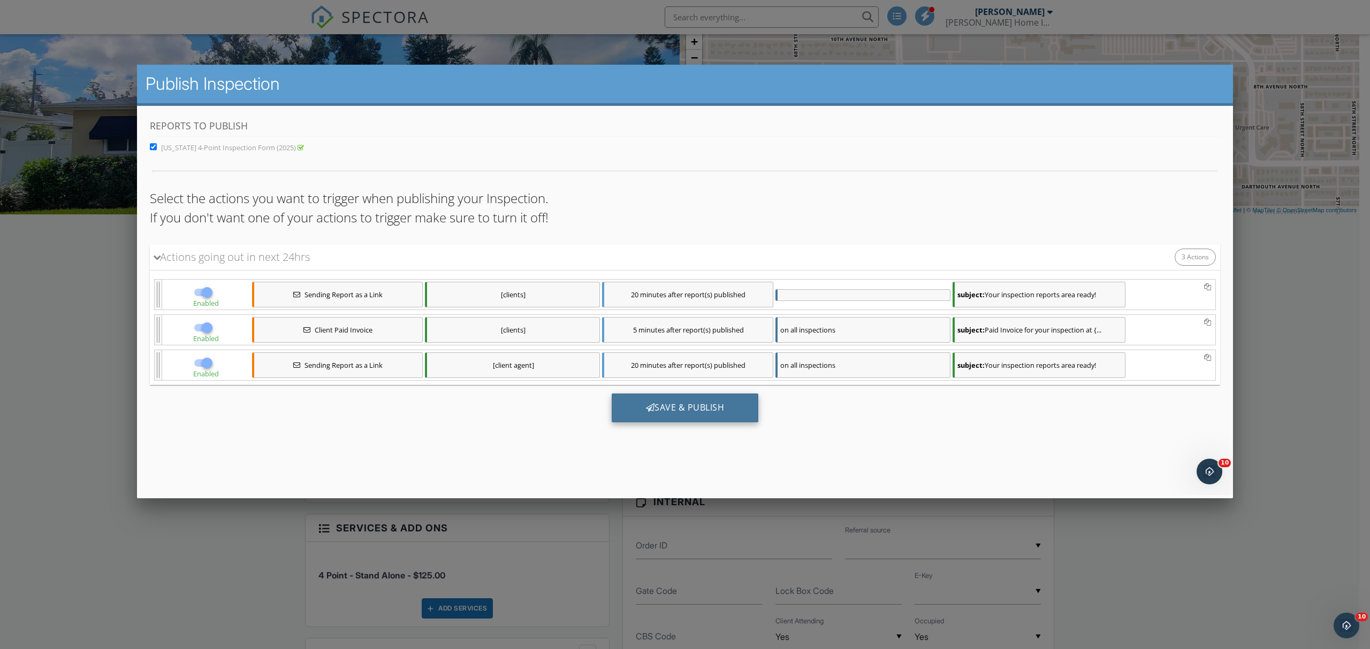
click at [700, 402] on div "Save & Publish" at bounding box center [685, 408] width 147 height 29
